Goal: Task Accomplishment & Management: Use online tool/utility

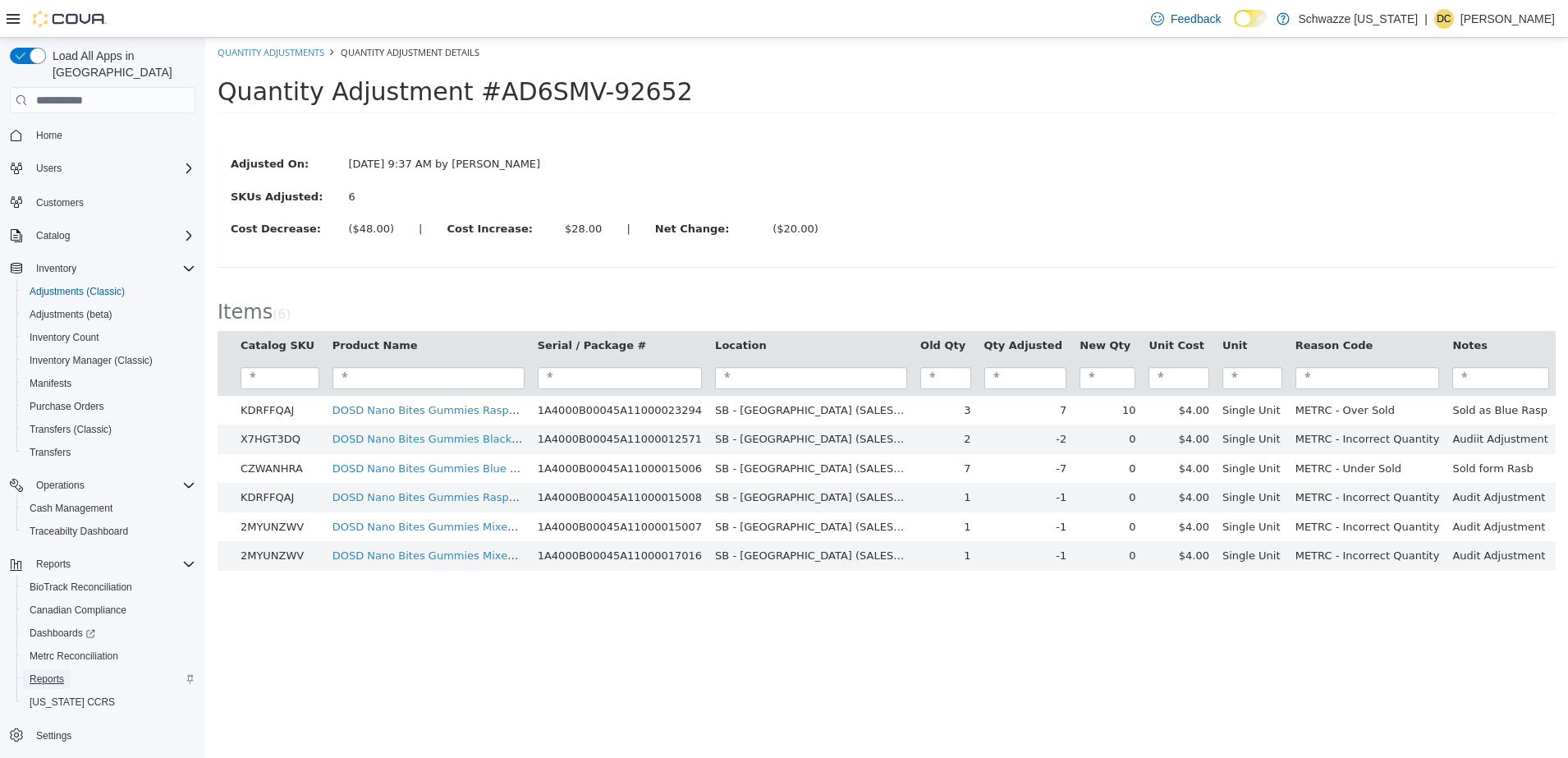
click at [48, 672] on span "Reports" at bounding box center [47, 679] width 34 height 13
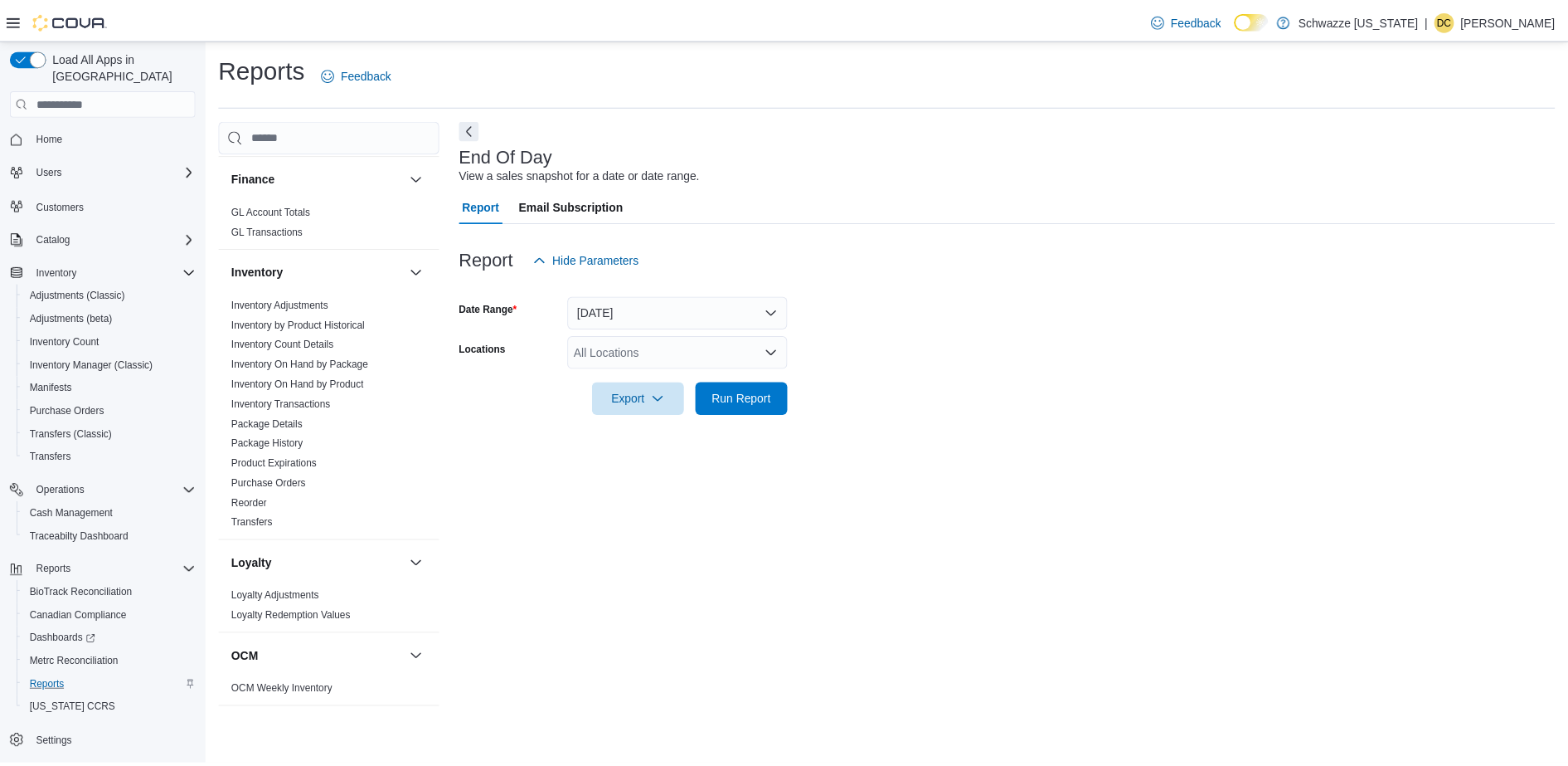
scroll to position [445, 0]
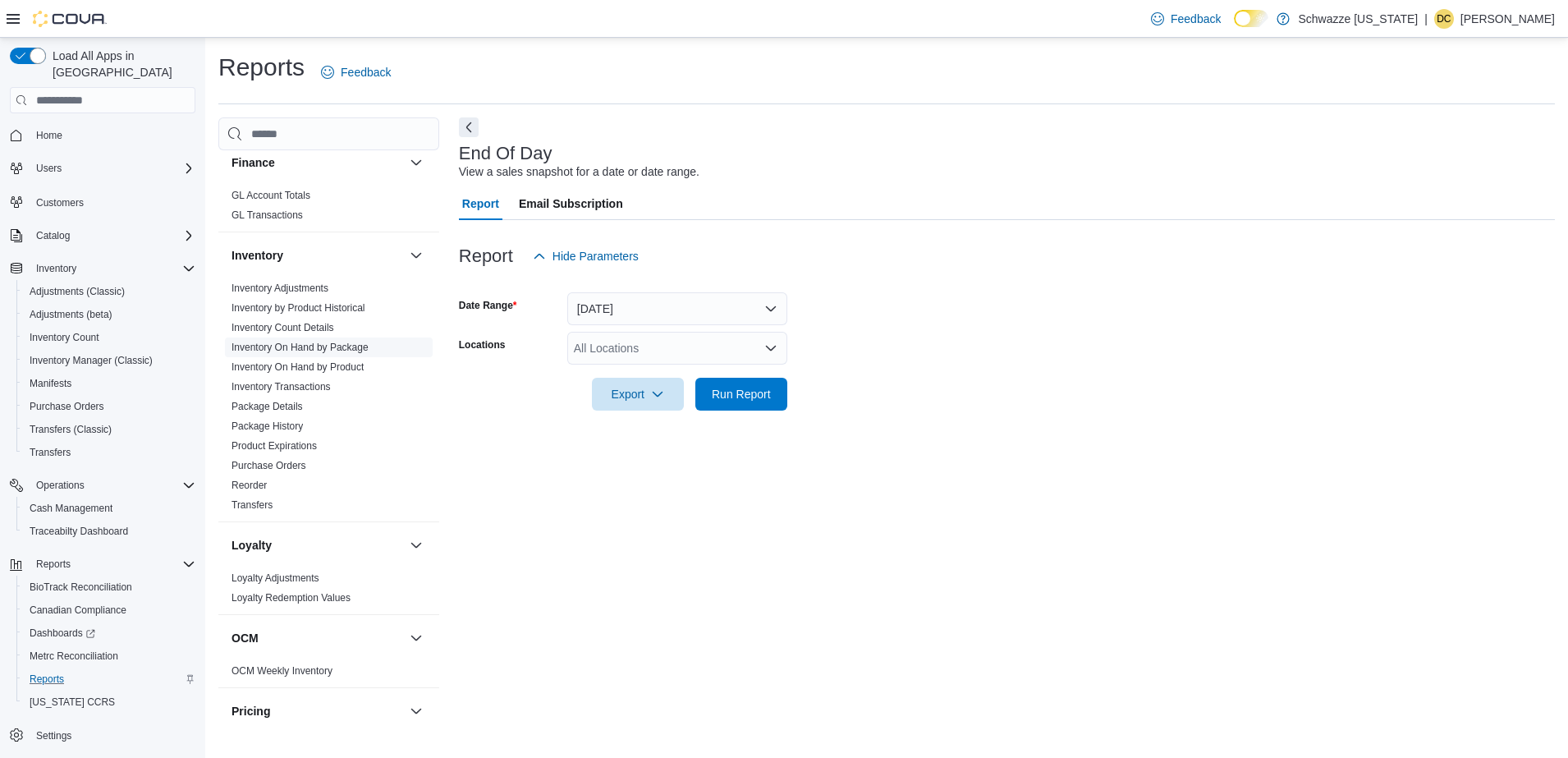
click at [311, 338] on span "Inventory On Hand by Package" at bounding box center [329, 347] width 208 height 20
click at [310, 345] on link "Inventory On Hand by Package" at bounding box center [299, 347] width 137 height 12
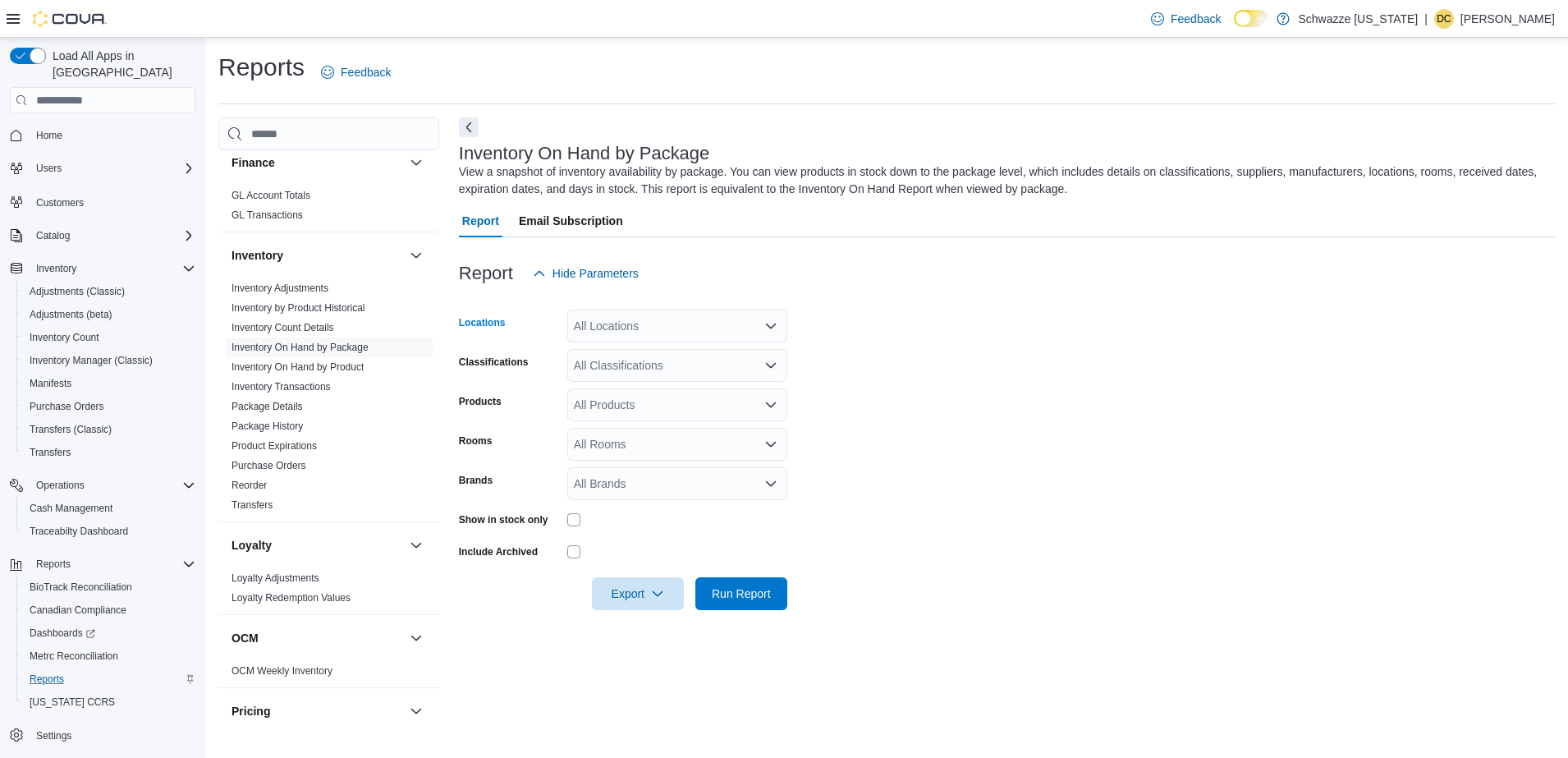
click at [668, 322] on div "All Locations" at bounding box center [677, 326] width 220 height 33
type input "******"
click at [674, 379] on span "SB - Pueblo" at bounding box center [650, 377] width 62 height 17
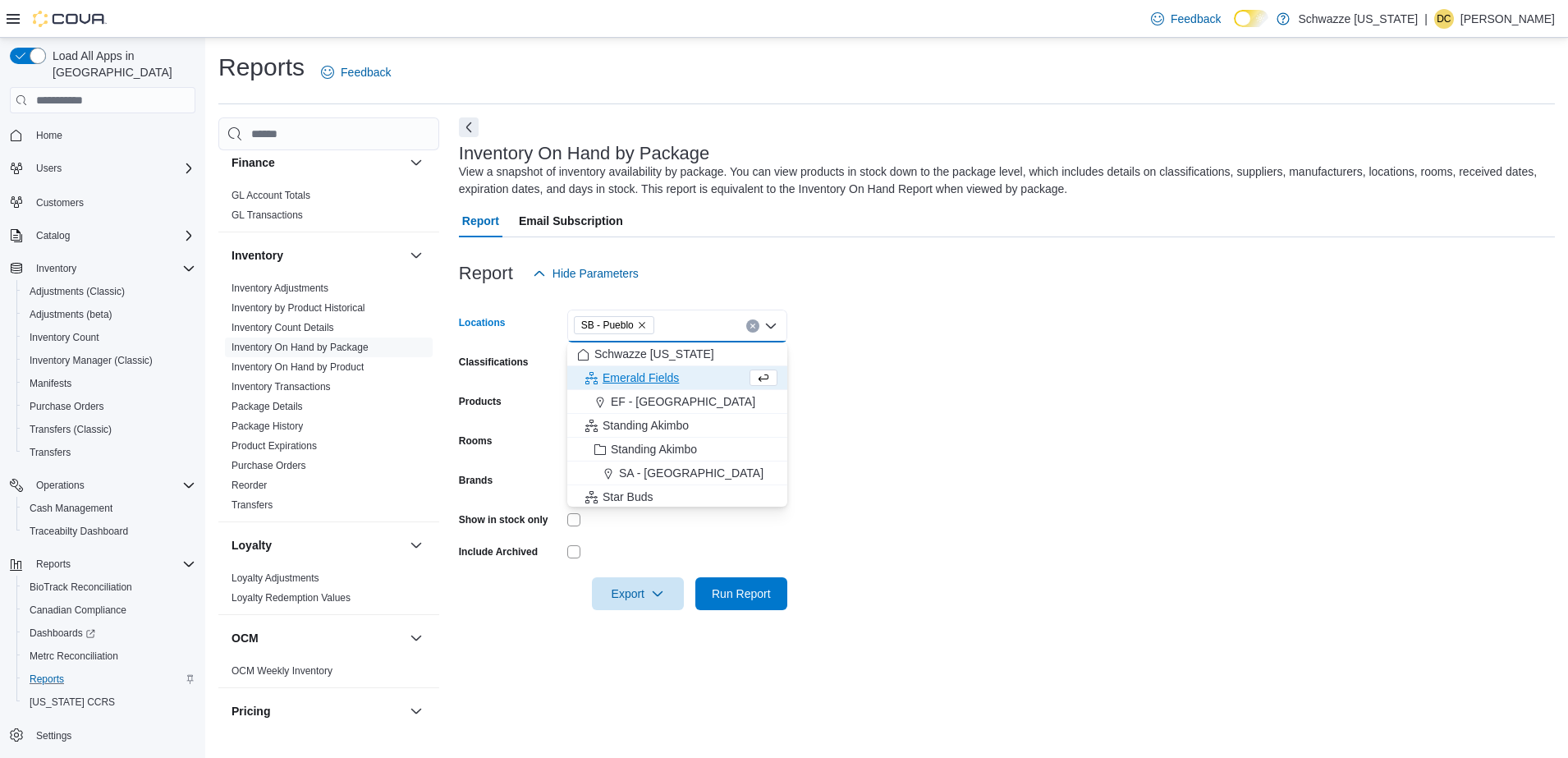
click at [931, 441] on form "Locations SB - [GEOGRAPHIC_DATA] Combo box. Selected. SB - Pueblo. Press Backsp…" at bounding box center [1007, 450] width 1096 height 320
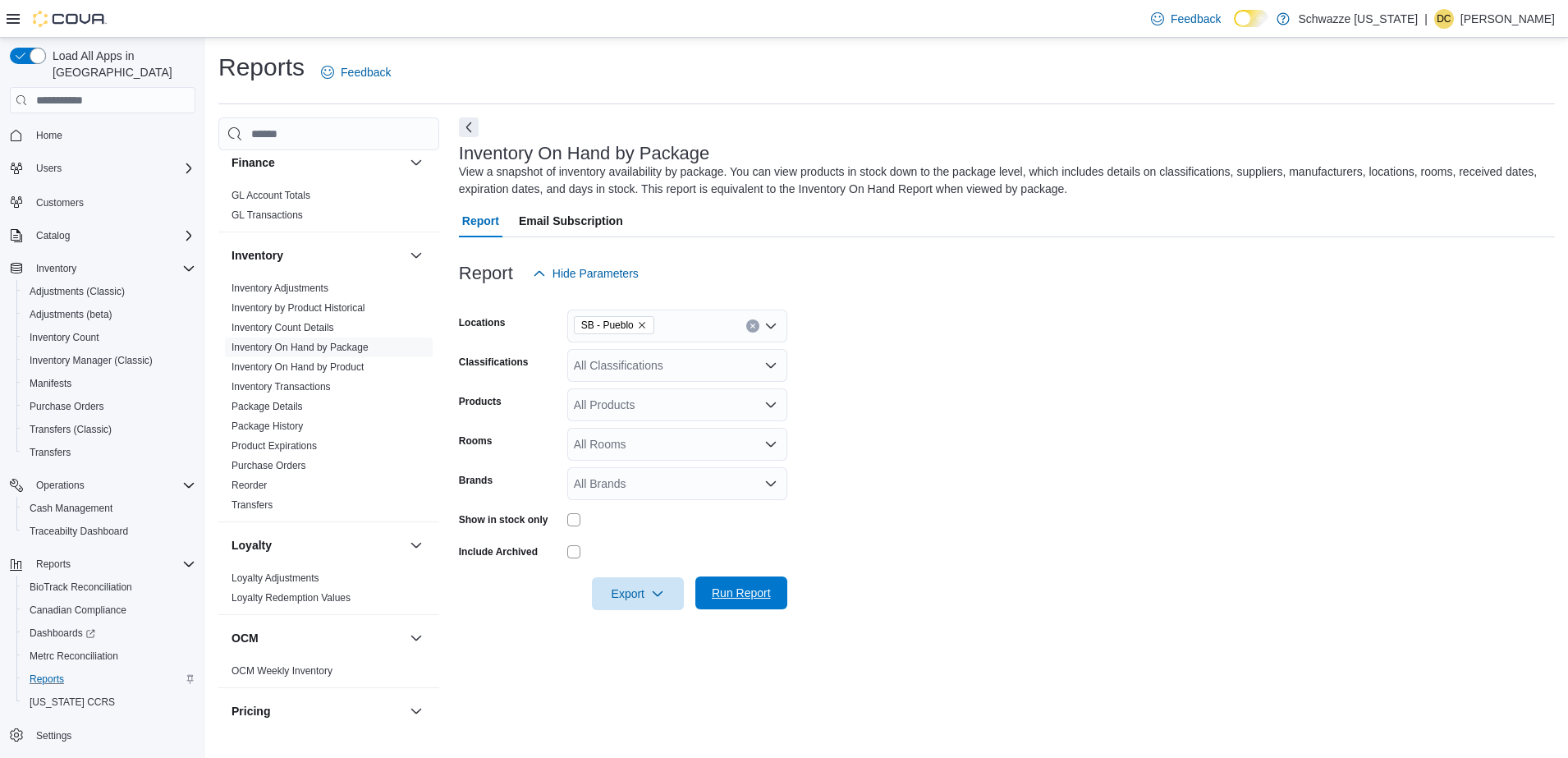
click at [728, 594] on span "Run Report" at bounding box center [741, 593] width 59 height 17
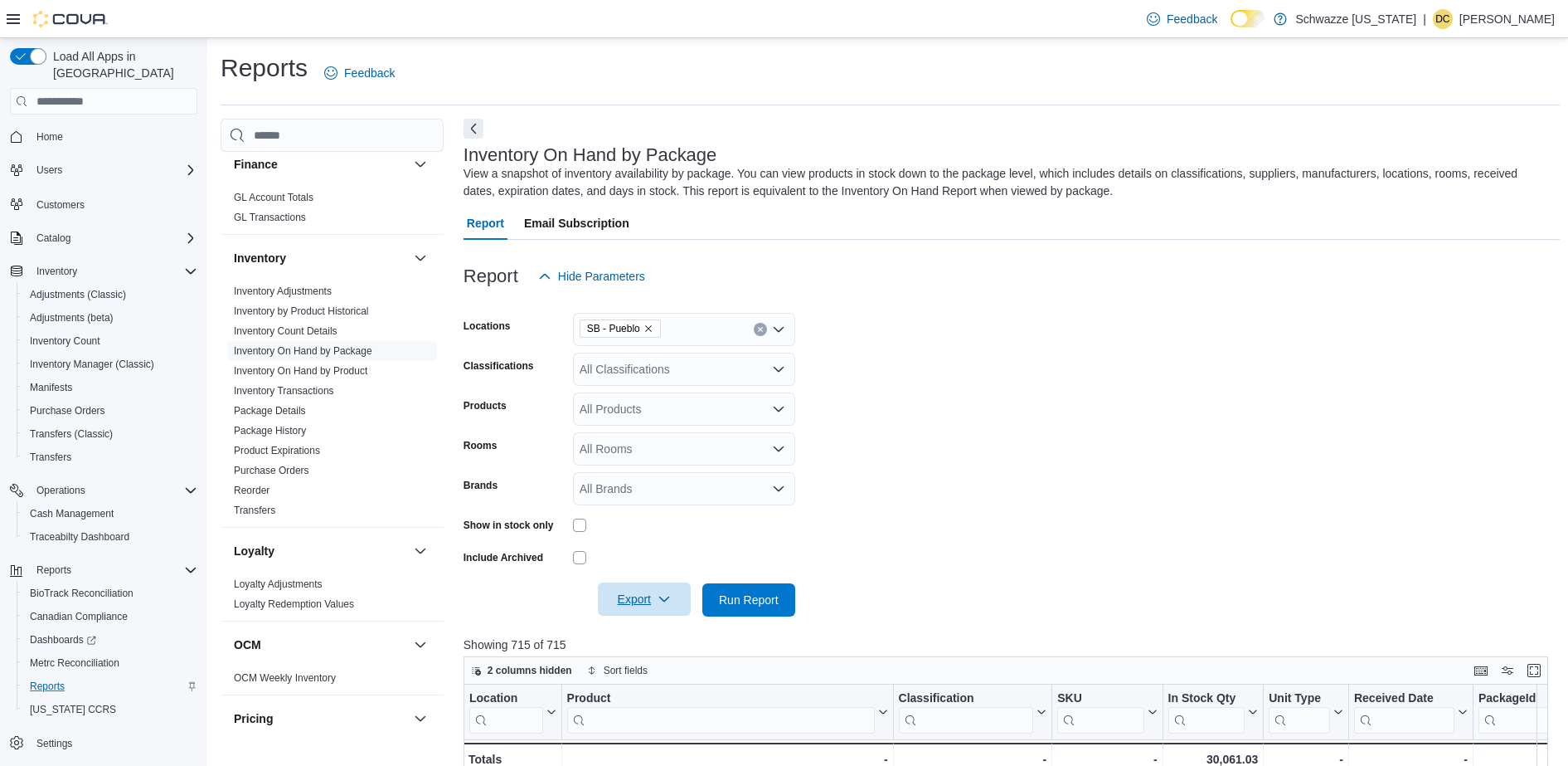
click at [626, 591] on span "Export" at bounding box center [644, 599] width 73 height 34
click at [643, 627] on span "Export to Excel" at bounding box center [646, 633] width 75 height 13
